Goal: Information Seeking & Learning: Learn about a topic

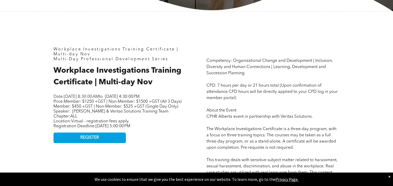
scroll to position [207, 0]
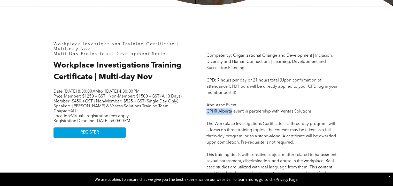
drag, startPoint x: 207, startPoint y: 106, endPoint x: 231, endPoint y: 109, distance: 23.9
copy span "CPHR [GEOGRAPHIC_DATA]"
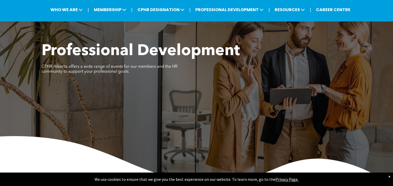
scroll to position [0, 0]
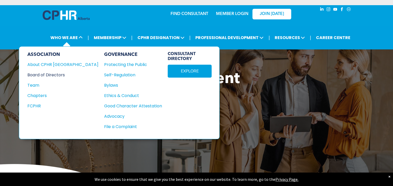
click at [52, 72] on div "Board of Directors" at bounding box center [59, 75] width 64 height 6
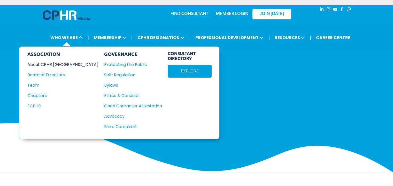
click at [58, 61] on div "About CPHR Alberta" at bounding box center [59, 64] width 64 height 6
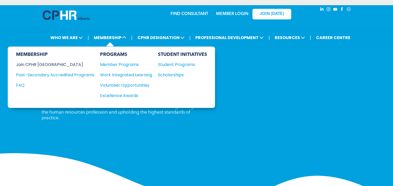
click at [44, 61] on div "Join CPHR [GEOGRAPHIC_DATA]" at bounding box center [51, 64] width 71 height 6
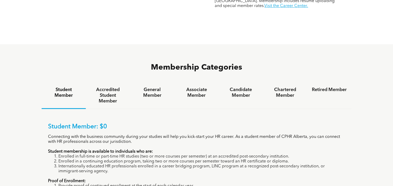
scroll to position [298, 0]
click at [155, 87] on h4 "General Member" at bounding box center [152, 92] width 35 height 11
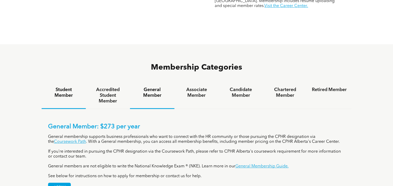
click at [63, 87] on h4 "Student Member" at bounding box center [63, 92] width 35 height 11
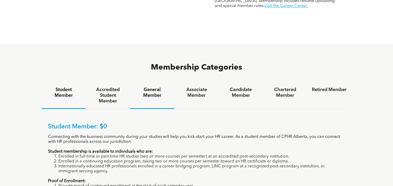
click at [150, 87] on h4 "General Member" at bounding box center [152, 92] width 35 height 11
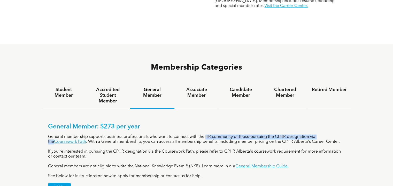
drag, startPoint x: 206, startPoint y: 107, endPoint x: 326, endPoint y: 107, distance: 119.9
click at [326, 134] on p "General membership supports business professionals who want to connect with the…" at bounding box center [196, 139] width 297 height 10
